Goal: Book appointment/travel/reservation

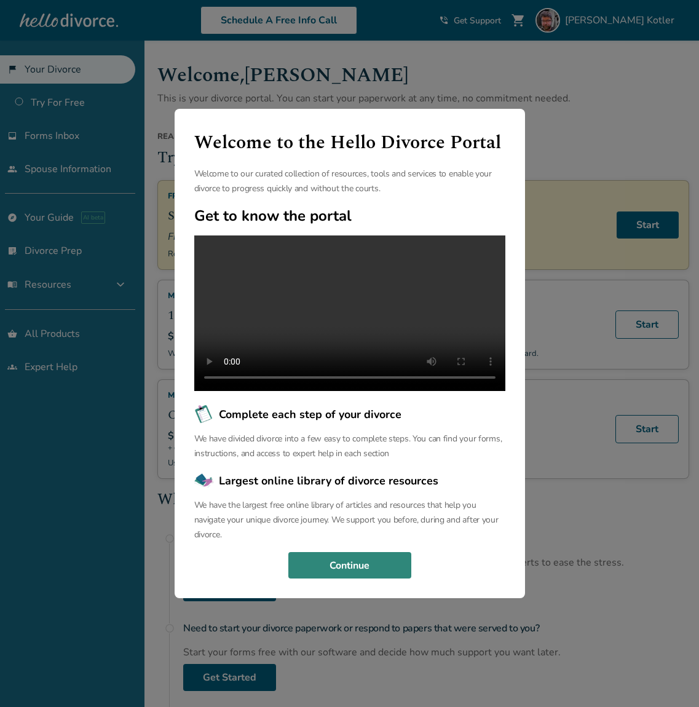
click at [389, 572] on button "Continue" at bounding box center [350, 565] width 123 height 27
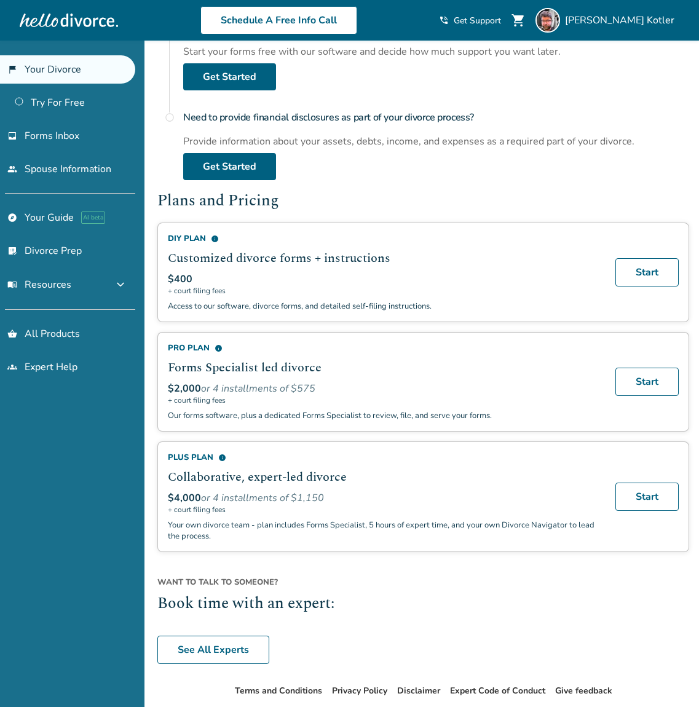
scroll to position [656, 0]
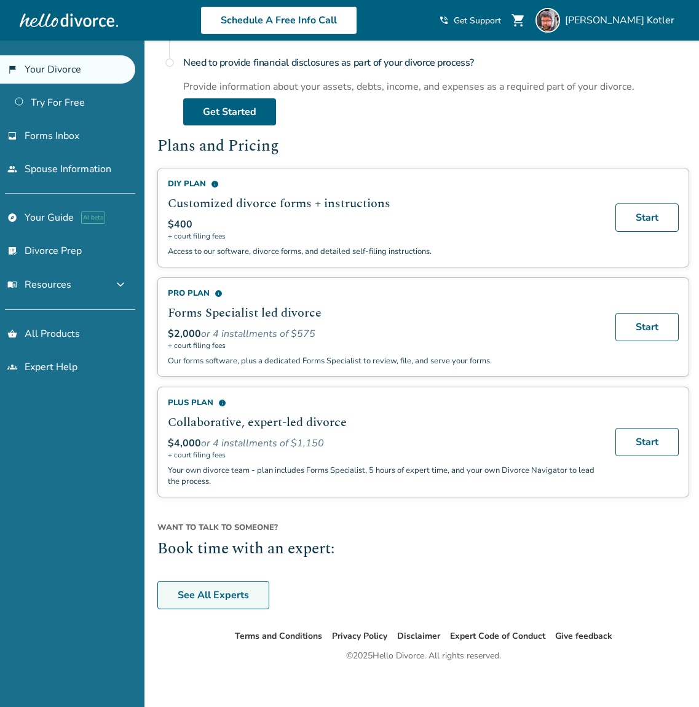
click at [252, 583] on link "See All Experts" at bounding box center [213, 595] width 112 height 28
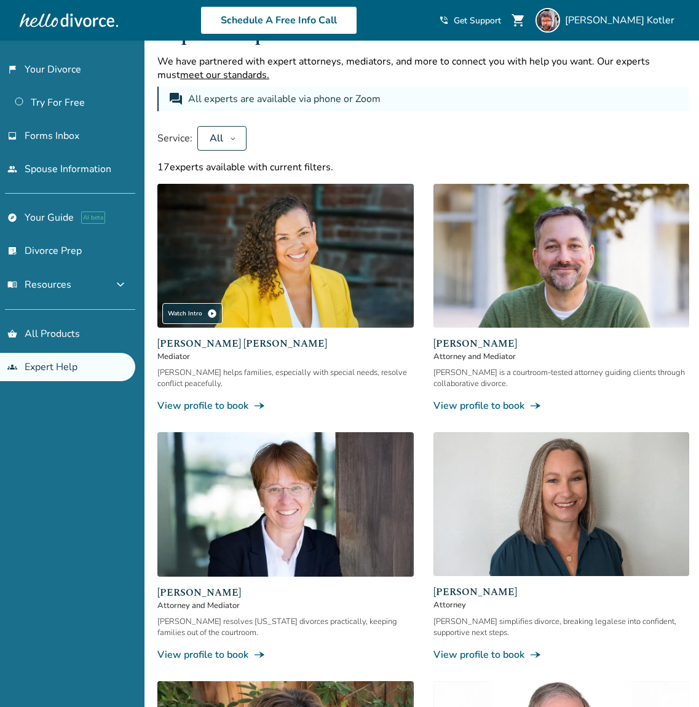
scroll to position [656, 0]
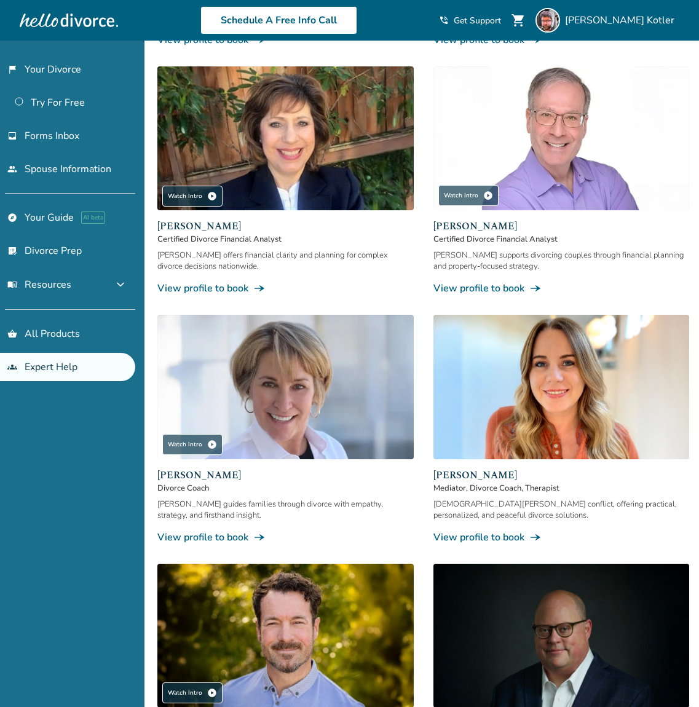
click at [242, 282] on link "View profile to book line_end_arrow_notch" at bounding box center [285, 289] width 257 height 14
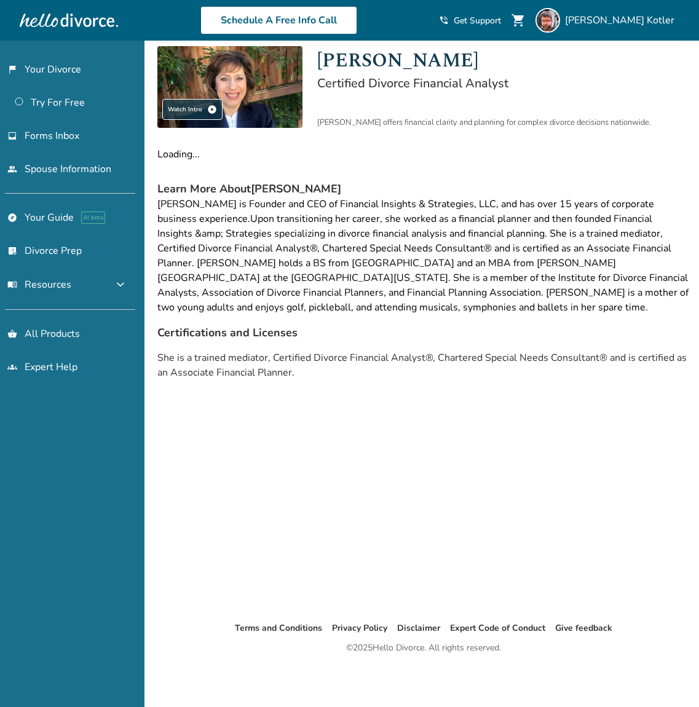
scroll to position [41, 0]
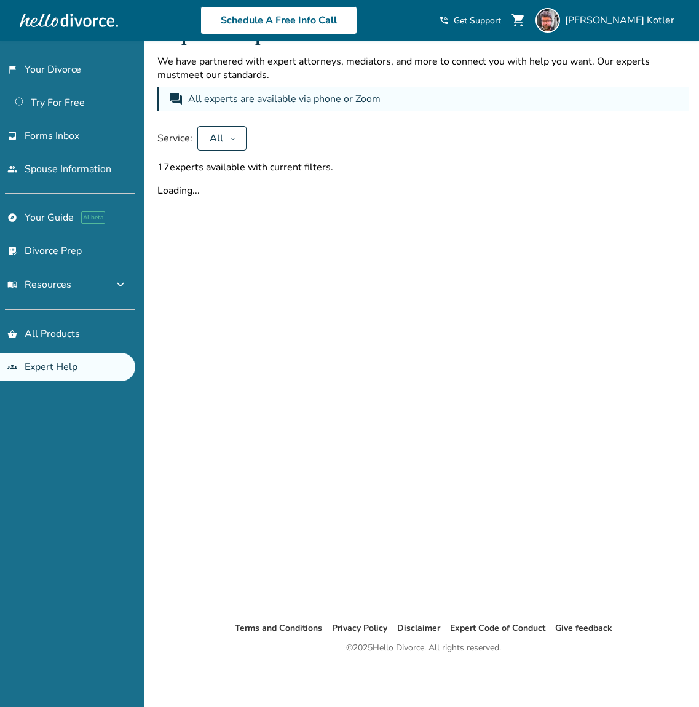
scroll to position [656, 0]
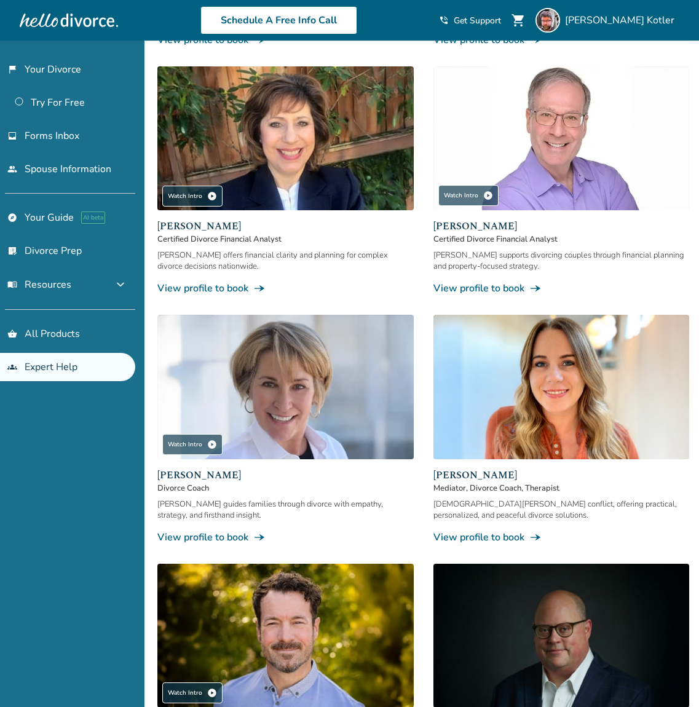
click at [493, 282] on link "View profile to book line_end_arrow_notch" at bounding box center [562, 289] width 257 height 14
